Goal: Navigation & Orientation: Understand site structure

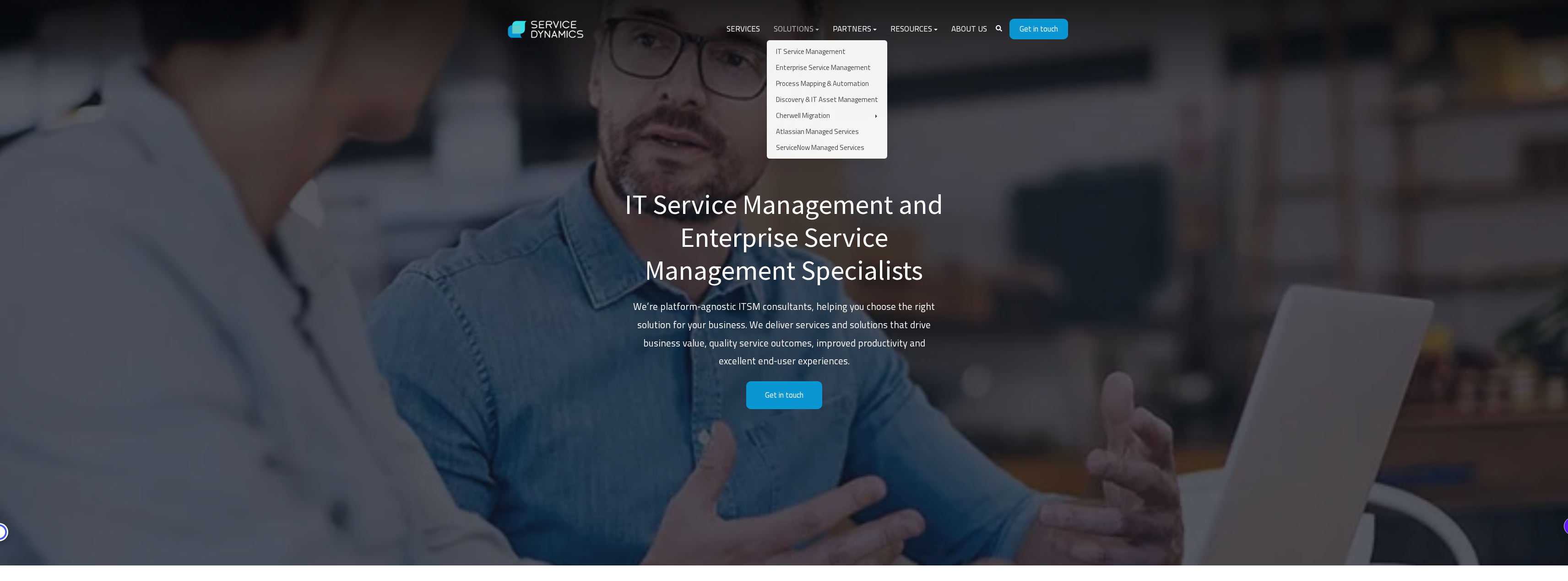
click at [808, 26] on link "Solutions" at bounding box center [795, 29] width 59 height 22
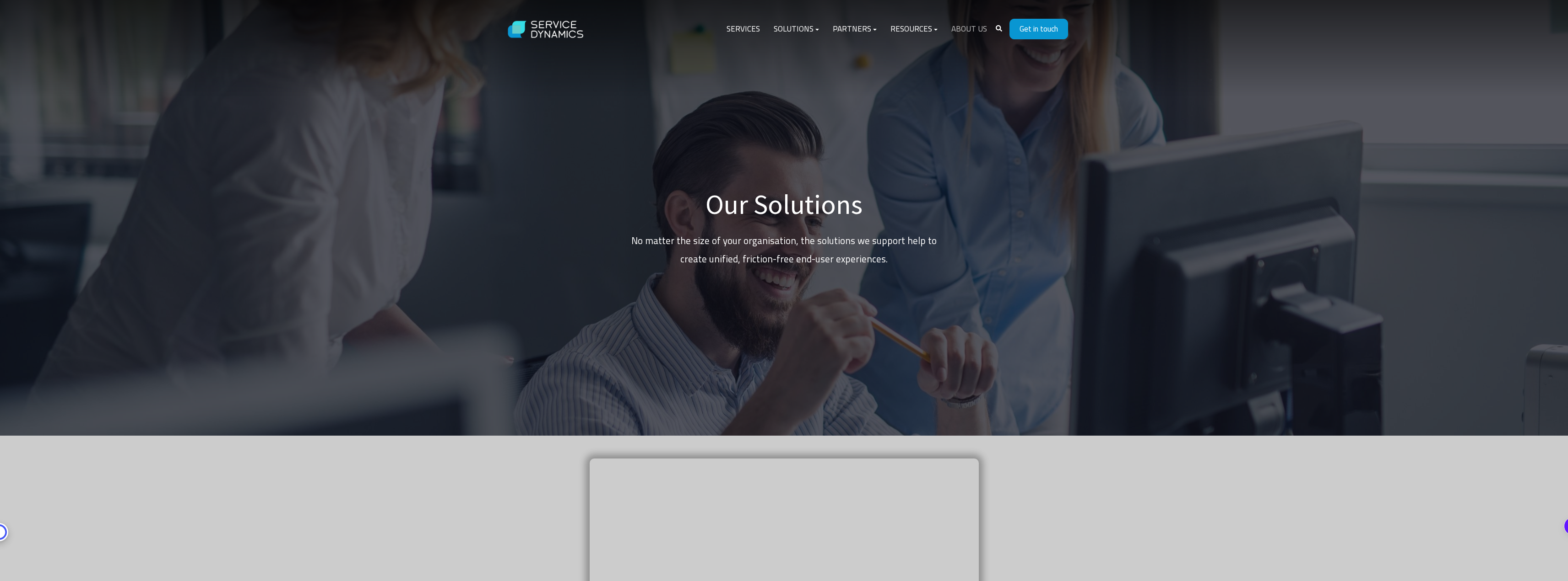
click at [977, 32] on link "About Us" at bounding box center [969, 29] width 49 height 22
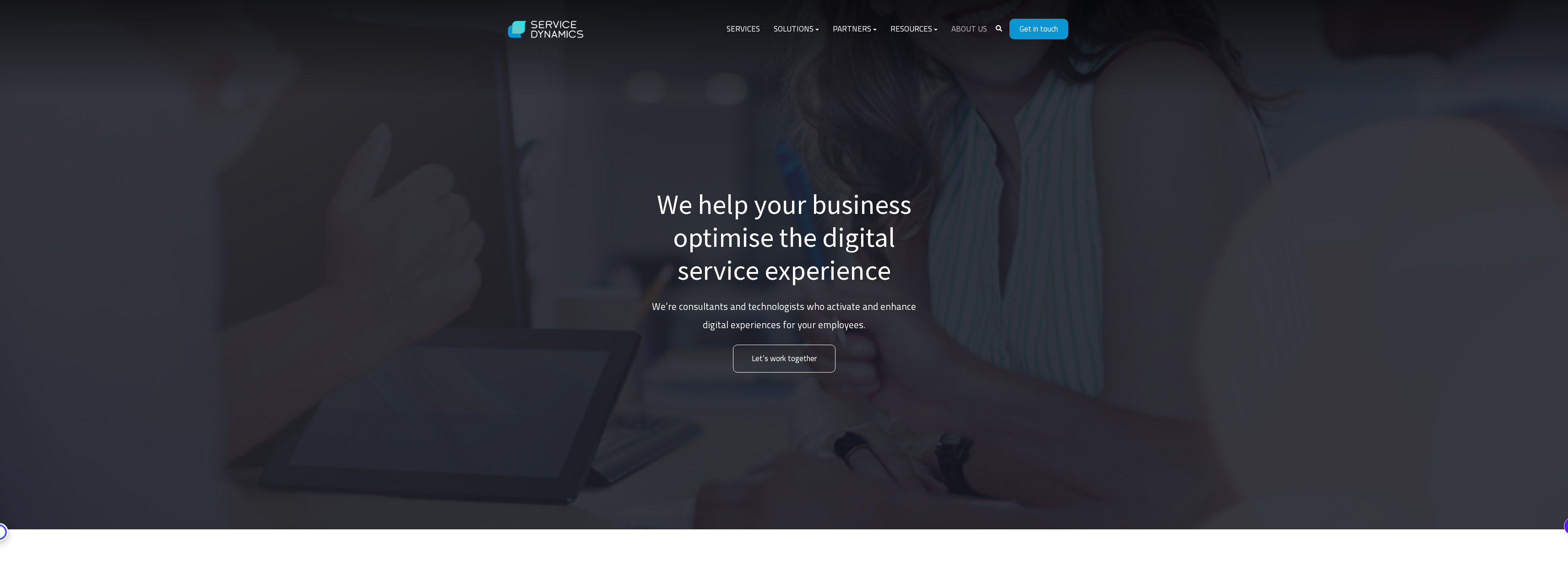
click at [975, 27] on link "About Us" at bounding box center [969, 29] width 49 height 22
click at [755, 26] on link "Services" at bounding box center [743, 29] width 48 height 22
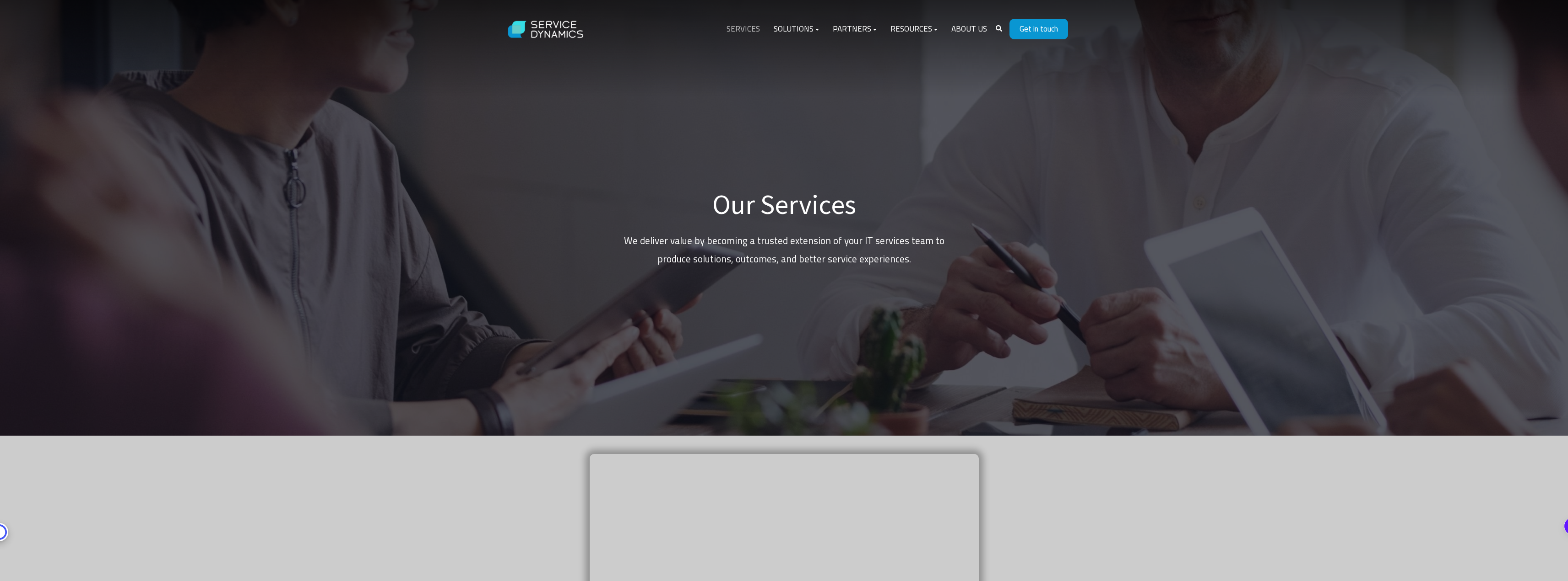
click at [763, 26] on link "Services" at bounding box center [743, 29] width 48 height 22
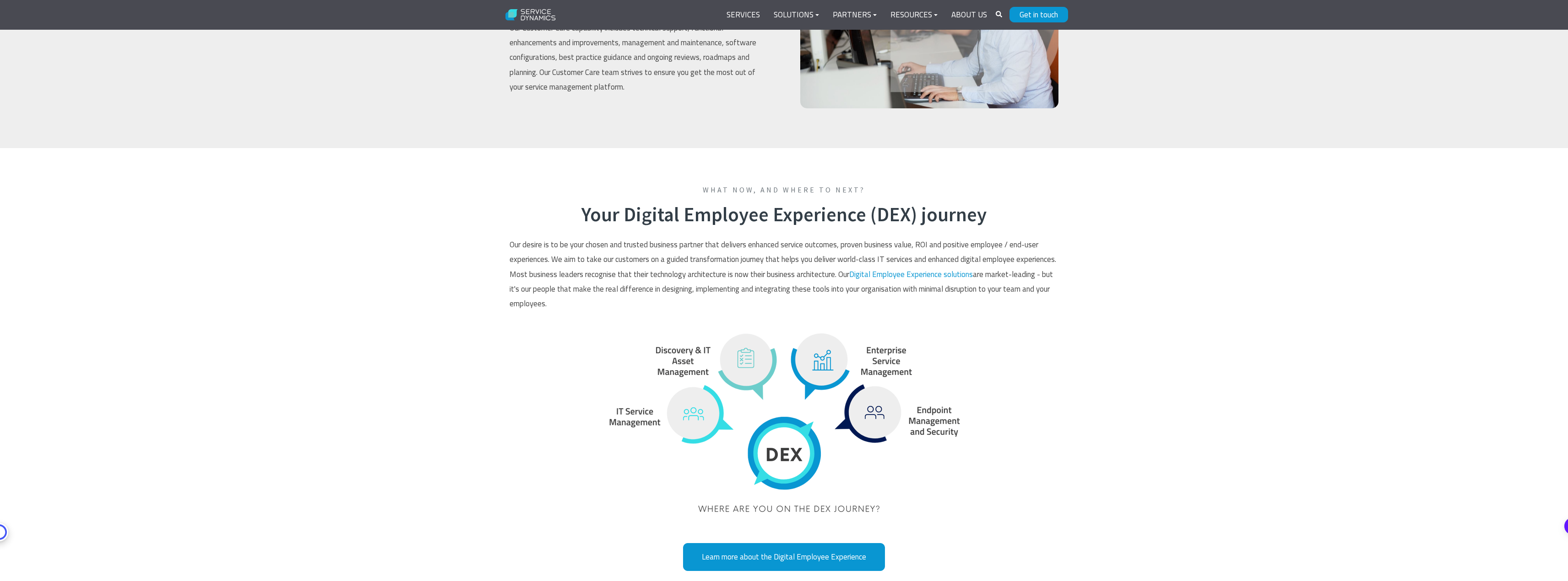
scroll to position [2195, 0]
